Goal: Check status: Check status

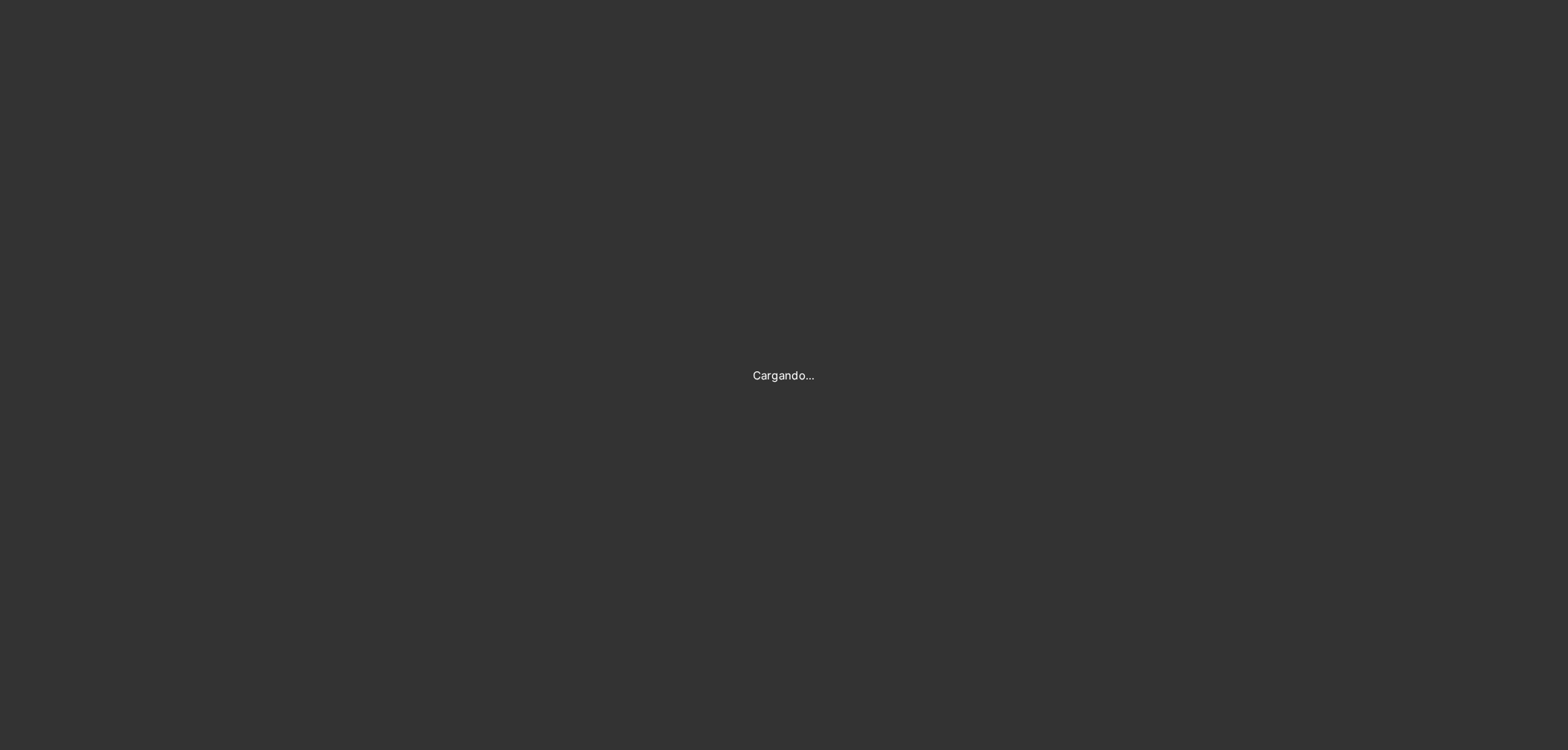
type input "[PERSON_NAME][EMAIL_ADDRESS][PERSON_NAME][DOMAIN_NAME]"
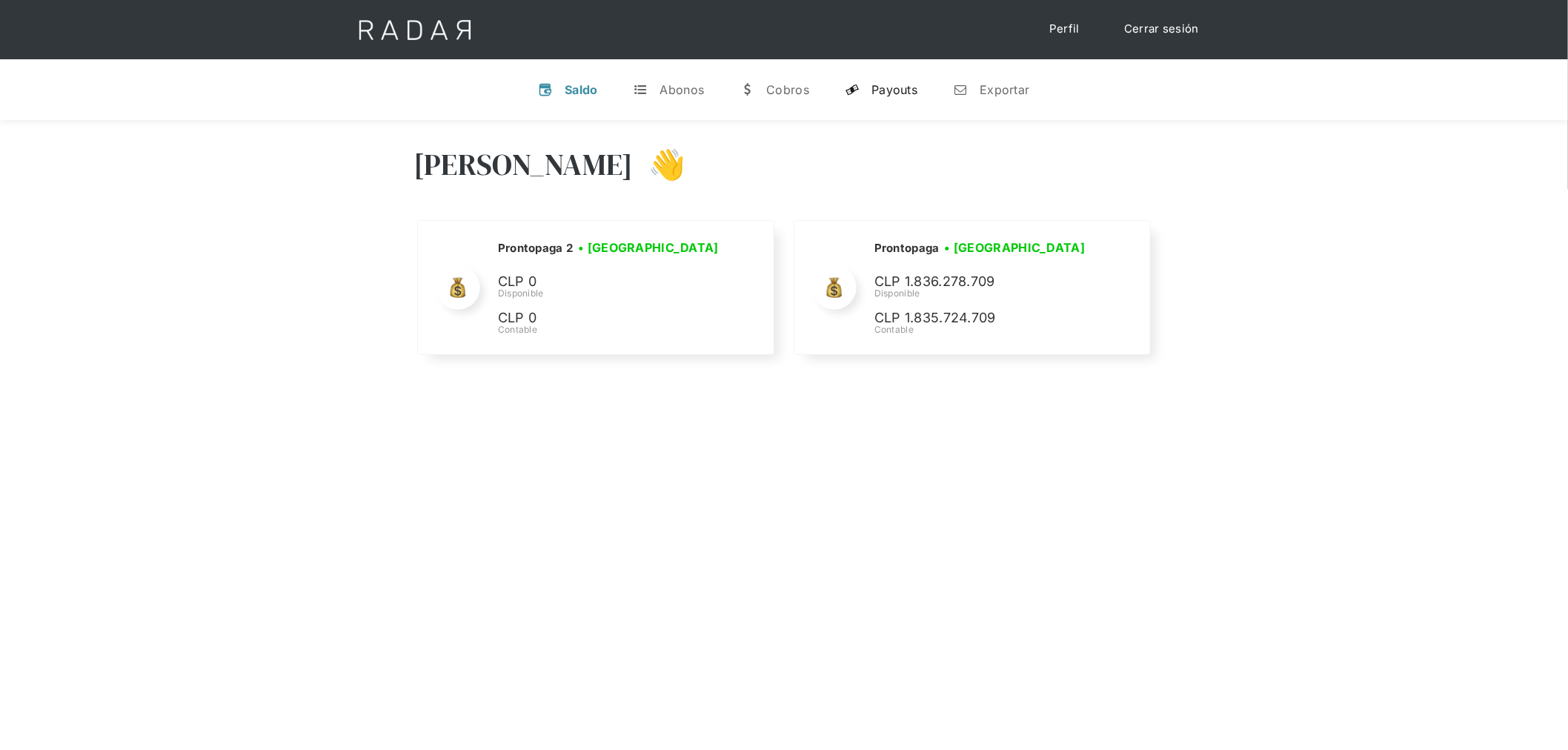
click at [899, 95] on div "Payouts" at bounding box center [894, 90] width 46 height 15
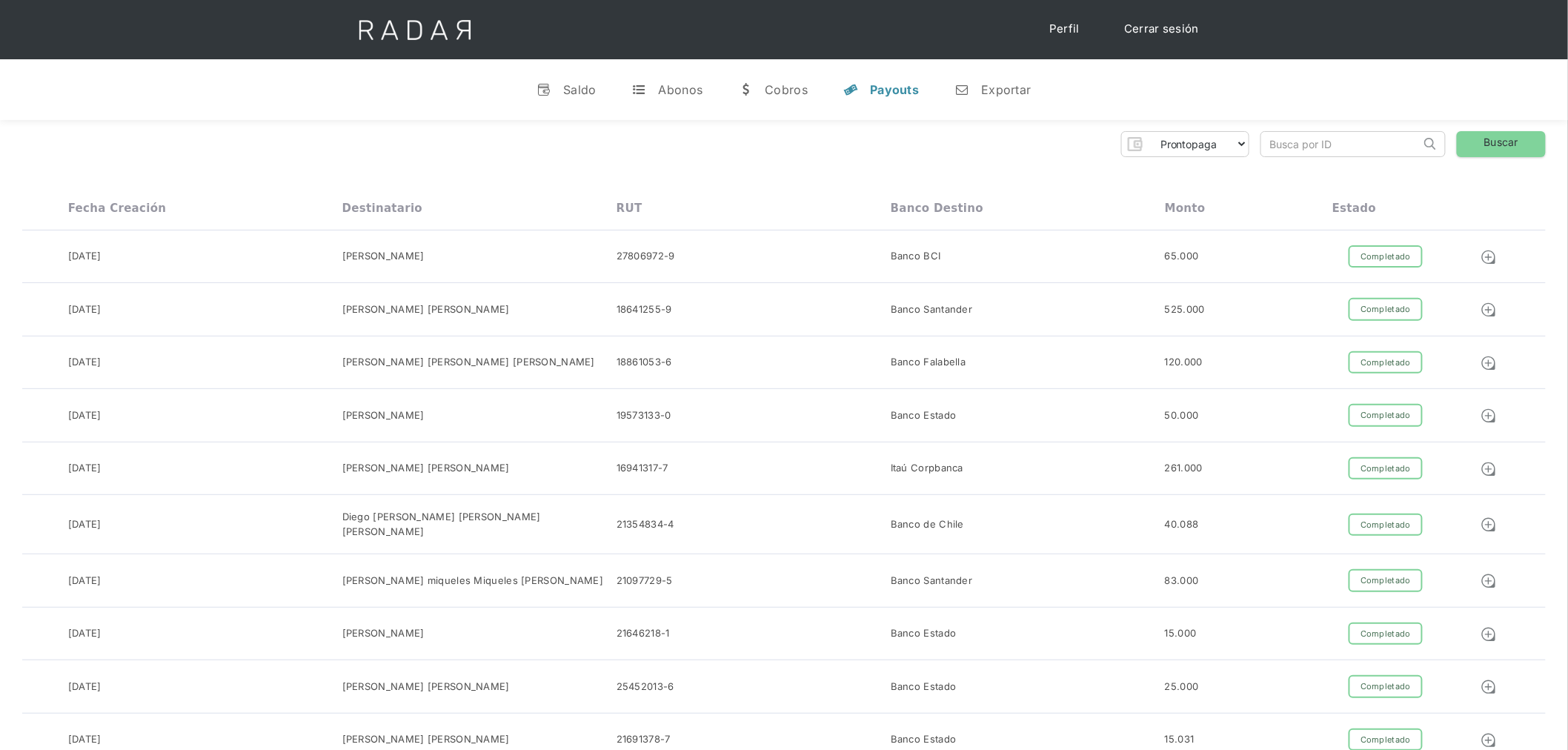
click at [1312, 151] on input "search" at bounding box center [1341, 144] width 159 height 25
paste input "9944cf67-1d3a-4c97-ab4e-67ad845e62dc"
type input "9944cf67-1d3a-4c97-ab4e-67ad845e62dc"
click at [1473, 137] on link "Buscar" at bounding box center [1501, 144] width 89 height 26
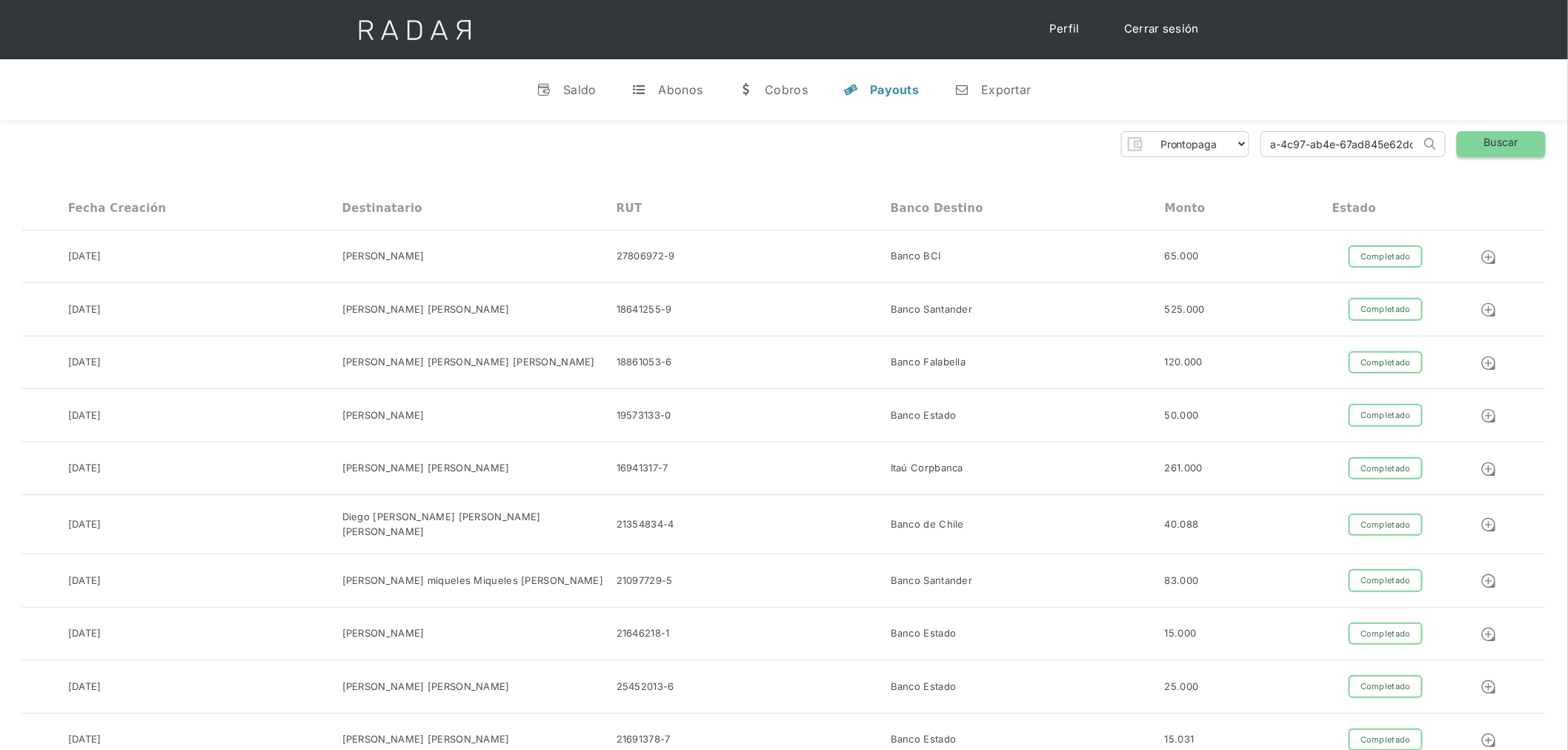
scroll to position [0, 0]
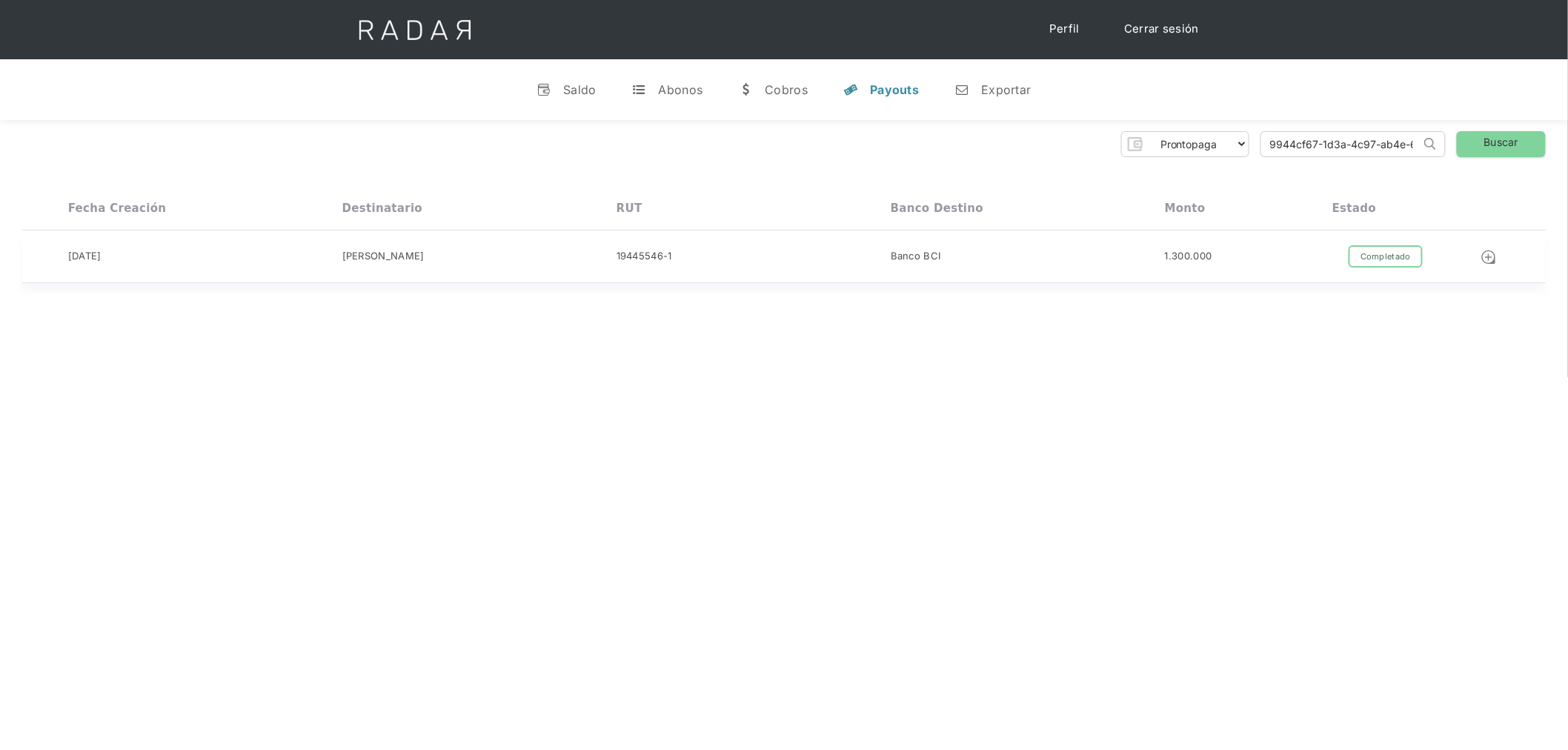
click at [1339, 256] on div "Completado Pendiente Fallido Rechazado" at bounding box center [1385, 257] width 107 height 23
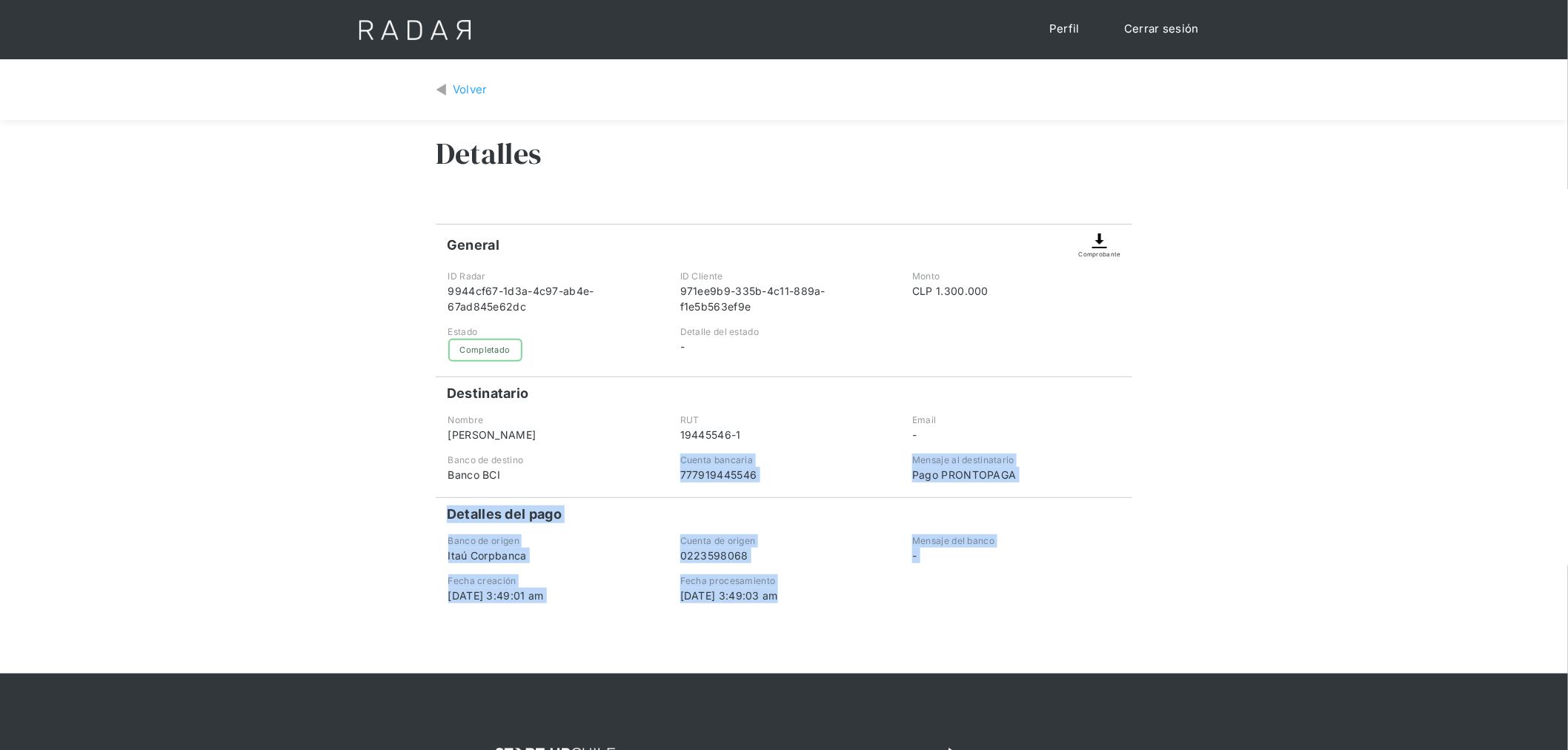
drag, startPoint x: 878, startPoint y: 608, endPoint x: 601, endPoint y: 466, distance: 311.3
click at [602, 469] on div "Detalles General Comprobante ID Radar 9944cf67-1d3a-4c97-ab4e-67ad845e62dc ID C…" at bounding box center [784, 396] width 697 height 554
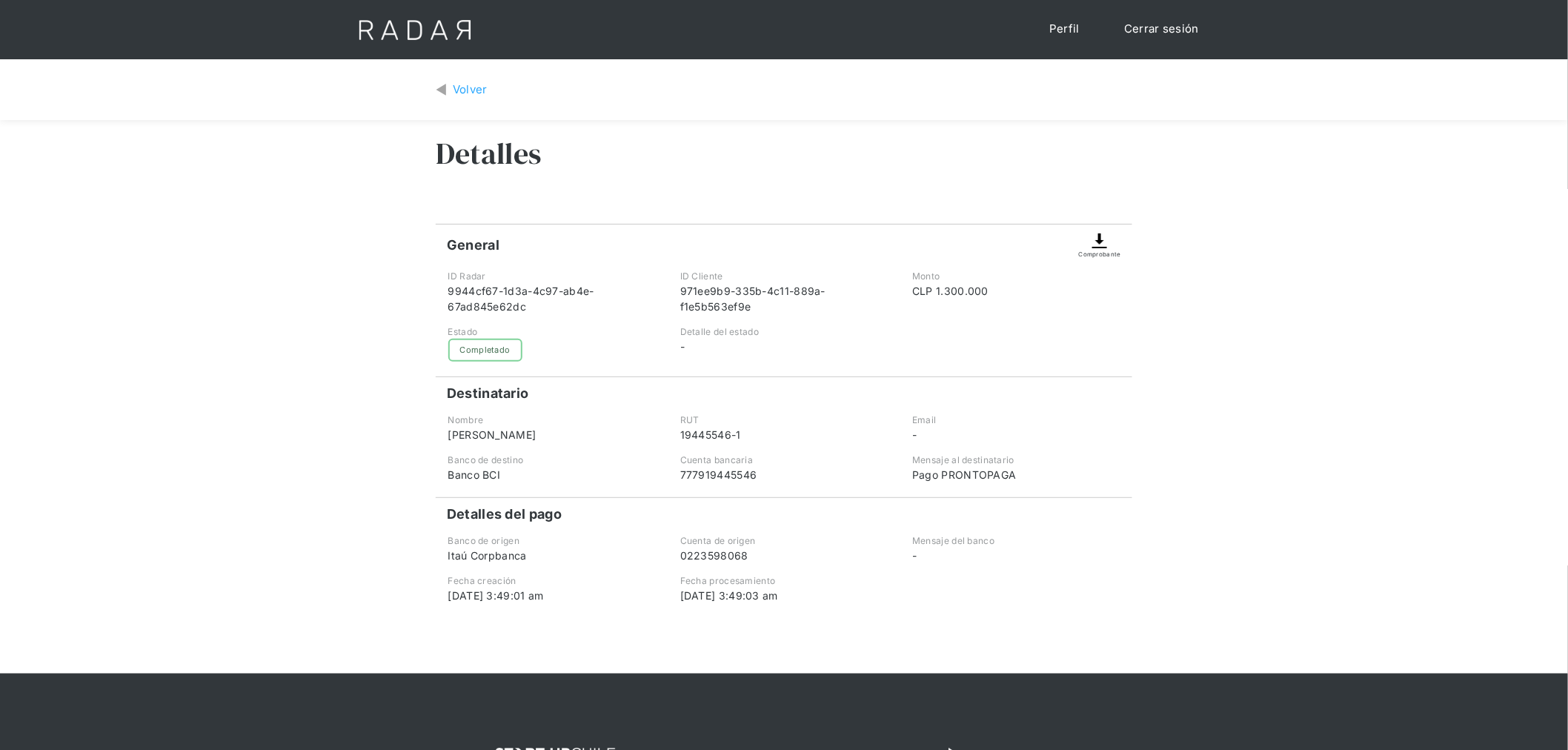
click at [599, 464] on div "Banco de destino" at bounding box center [553, 460] width 207 height 13
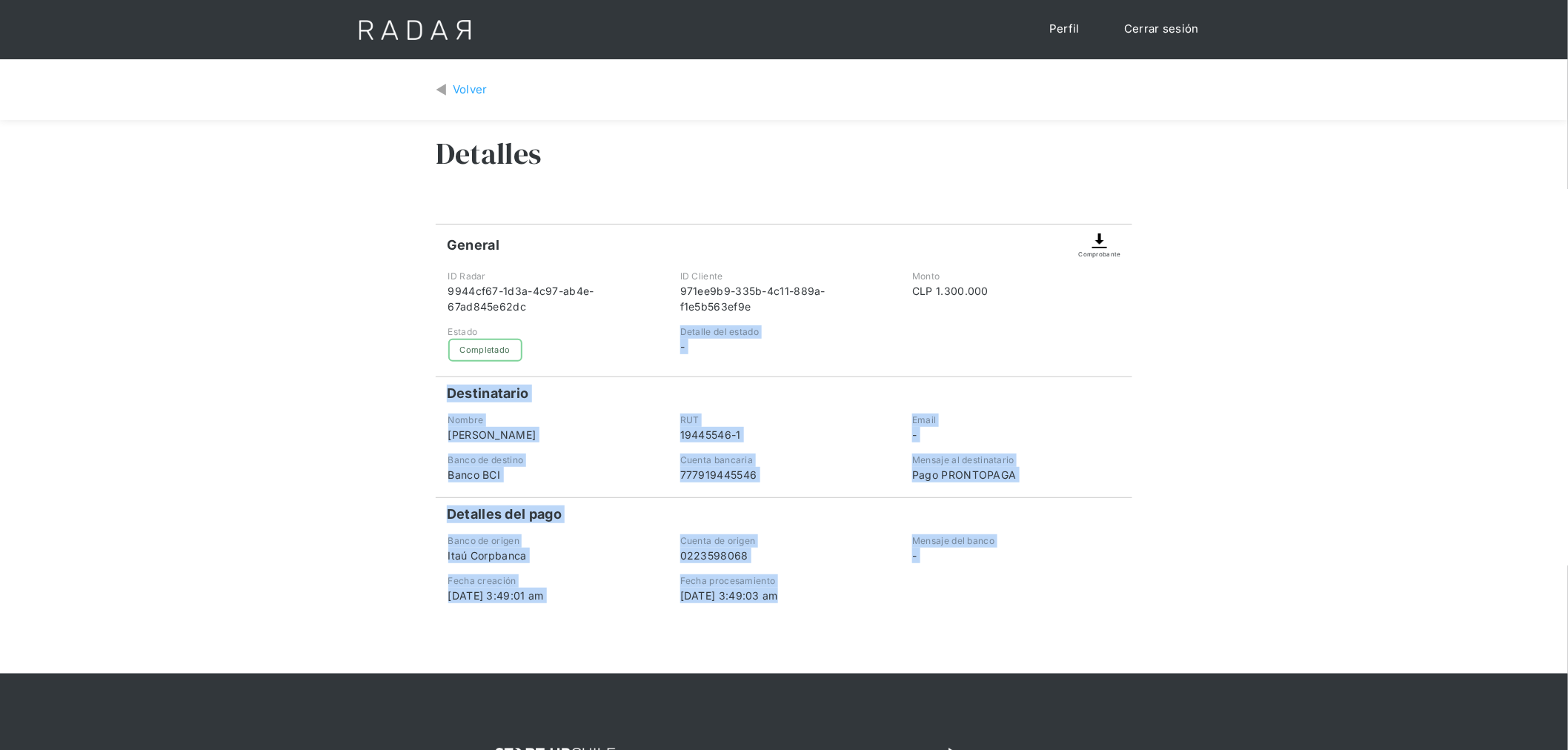
drag, startPoint x: 1019, startPoint y: 591, endPoint x: 666, endPoint y: 321, distance: 444.4
click at [662, 334] on div "General Comprobante ID Radar 9944cf67-1d3a-4c97-ab4e-67ad845e62dc ID Cliente 97…" at bounding box center [784, 413] width 697 height 379
click at [673, 320] on div "General Comprobante ID Radar 9944cf67-1d3a-4c97-ab4e-67ad845e62dc ID Cliente 97…" at bounding box center [784, 413] width 697 height 379
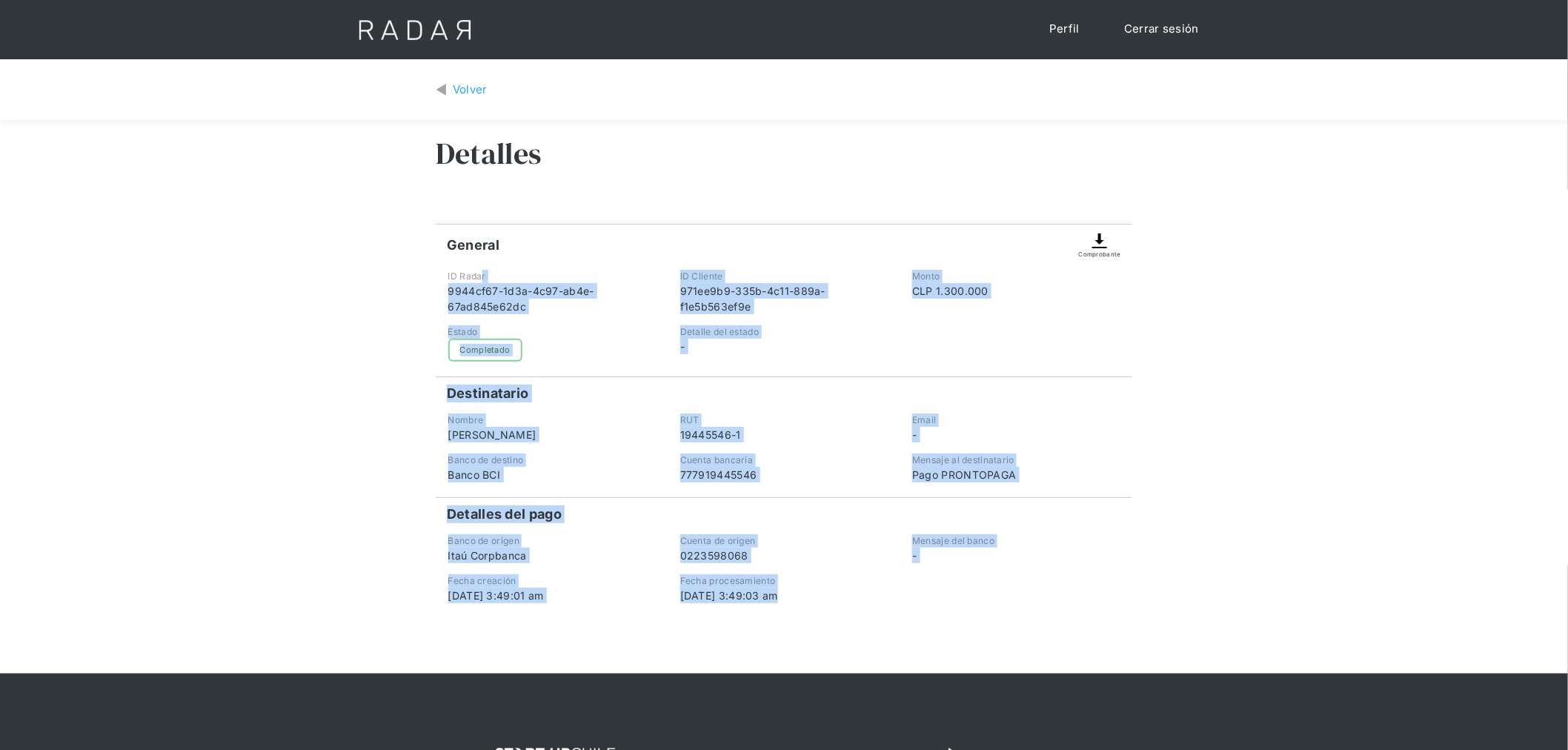
drag, startPoint x: 968, startPoint y: 592, endPoint x: 480, endPoint y: 279, distance: 579.8
click at [480, 279] on div "General Comprobante ID Radar 9944cf67-1d3a-4c97-ab4e-67ad845e62dc ID Cliente 97…" at bounding box center [784, 413] width 697 height 379
click at [798, 359] on div "Detalle del estado -" at bounding box center [784, 343] width 230 height 37
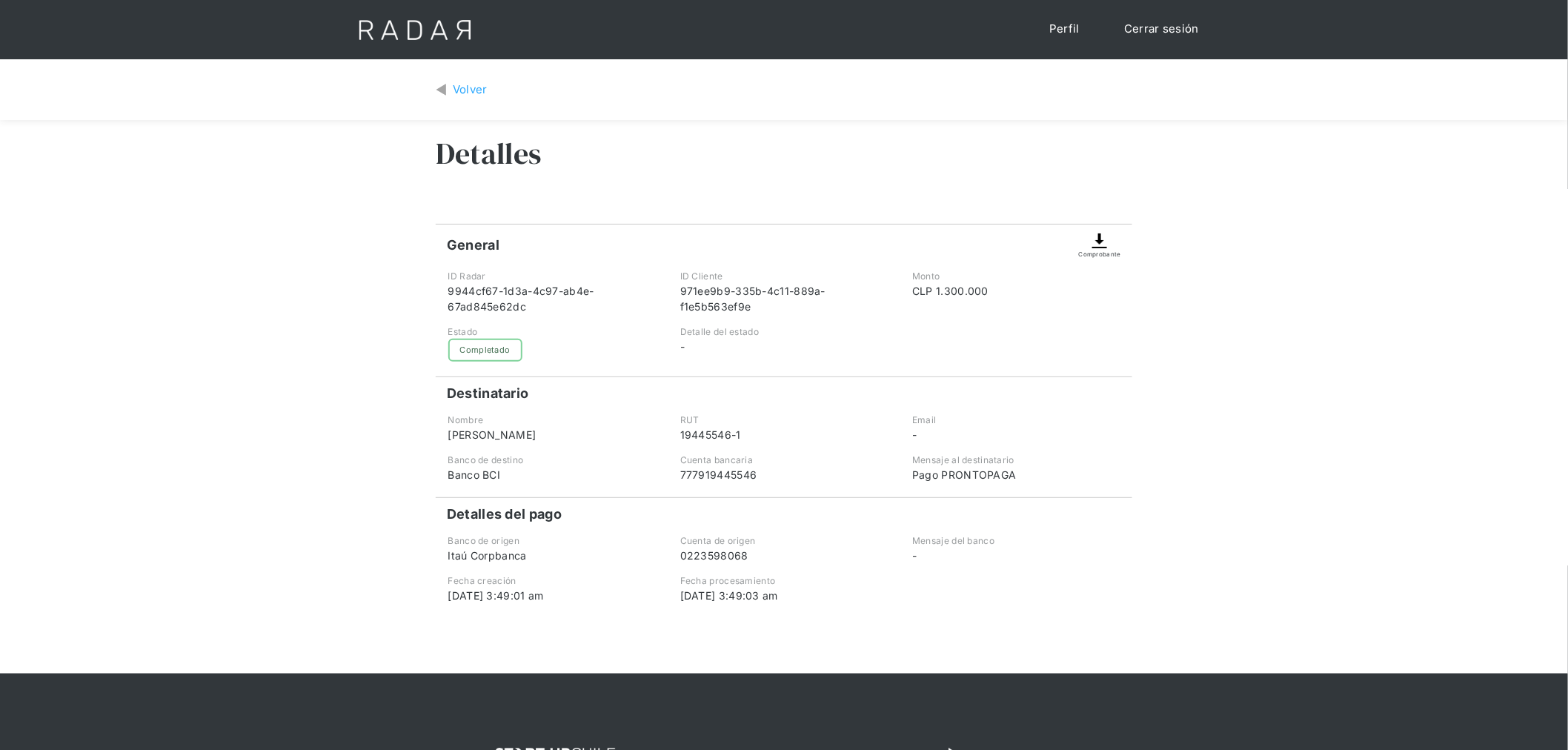
click at [698, 338] on div "Detalle del estado" at bounding box center [784, 332] width 207 height 13
drag, startPoint x: 581, startPoint y: 597, endPoint x: 454, endPoint y: 596, distance: 127.0
click at [454, 596] on div "[DATE] 3:49:01 am" at bounding box center [553, 595] width 207 height 16
drag, startPoint x: 808, startPoint y: 594, endPoint x: 645, endPoint y: 589, distance: 163.1
click at [645, 589] on div "Fecha creación [DATE] 3:49:01 am Fecha procesamiento [DATE] 3:49:03 am" at bounding box center [784, 589] width 697 height 29
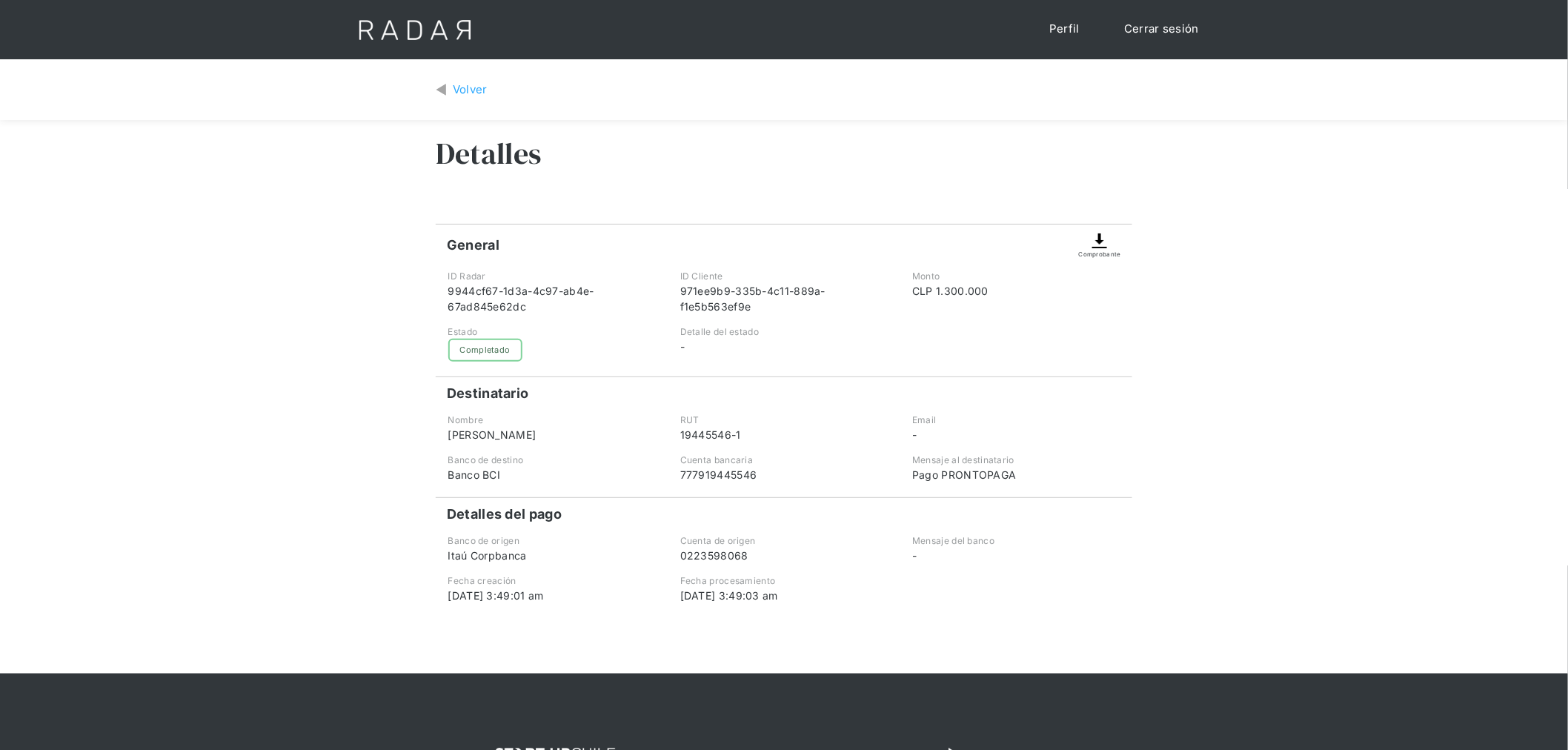
click at [651, 602] on div "[DATE] 3:49:01 am" at bounding box center [553, 595] width 207 height 16
drag, startPoint x: 545, startPoint y: 582, endPoint x: 478, endPoint y: 569, distance: 68.2
click at [480, 570] on div "General Comprobante ID Radar 9944cf67-1d3a-4c97-ab4e-67ad845e62dc ID Cliente 97…" at bounding box center [784, 413] width 697 height 379
click at [707, 566] on div "General Comprobante ID Radar 9944cf67-1d3a-4c97-ab4e-67ad845e62dc ID Cliente 97…" at bounding box center [784, 413] width 697 height 379
drag, startPoint x: 799, startPoint y: 605, endPoint x: 684, endPoint y: 594, distance: 115.5
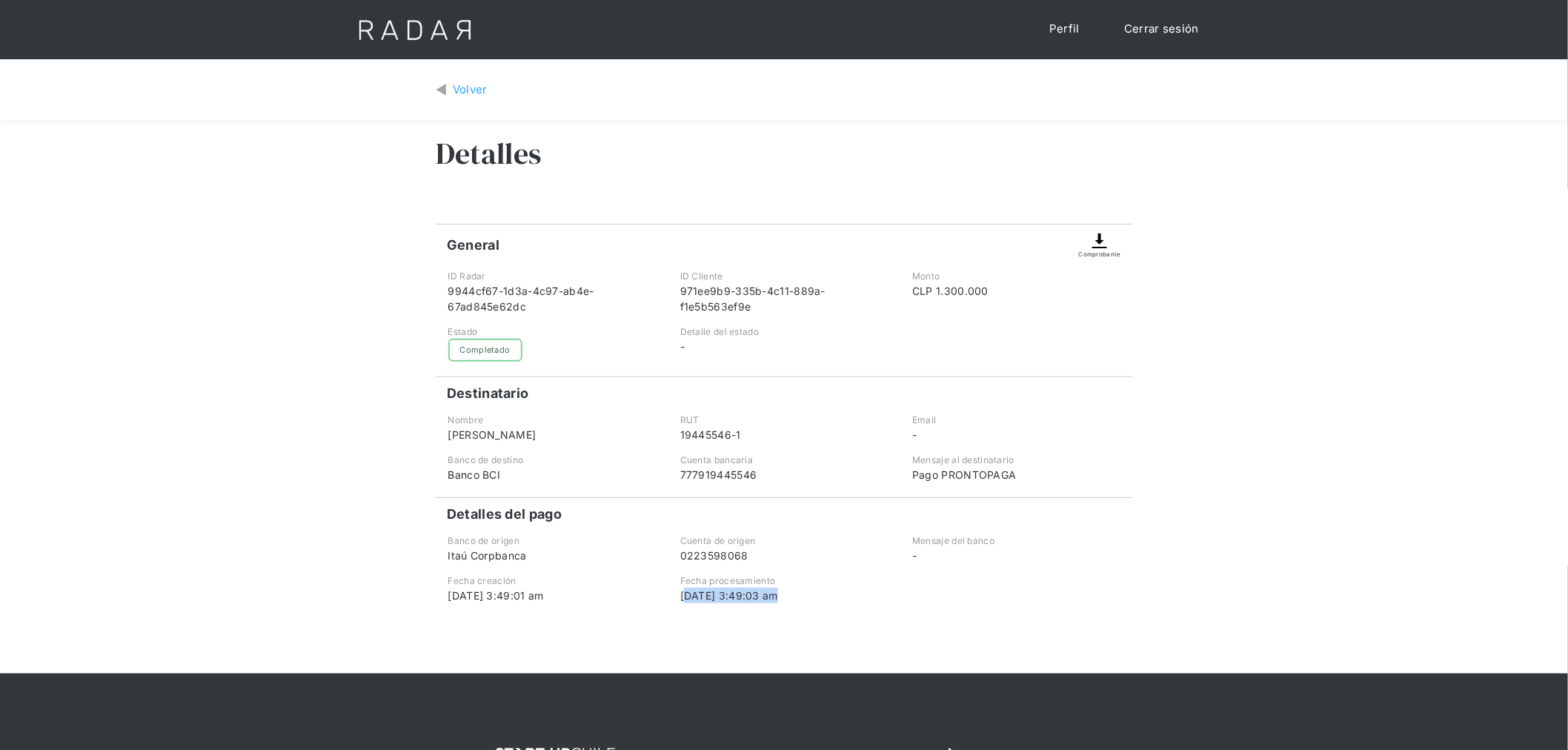
click at [684, 594] on div "Detalles General Comprobante ID Radar 9944cf67-1d3a-4c97-ab4e-67ad845e62dc ID C…" at bounding box center [784, 396] width 697 height 554
click at [741, 589] on div "[DATE] 3:49:03 am" at bounding box center [784, 595] width 207 height 16
